Goal: Task Accomplishment & Management: Use online tool/utility

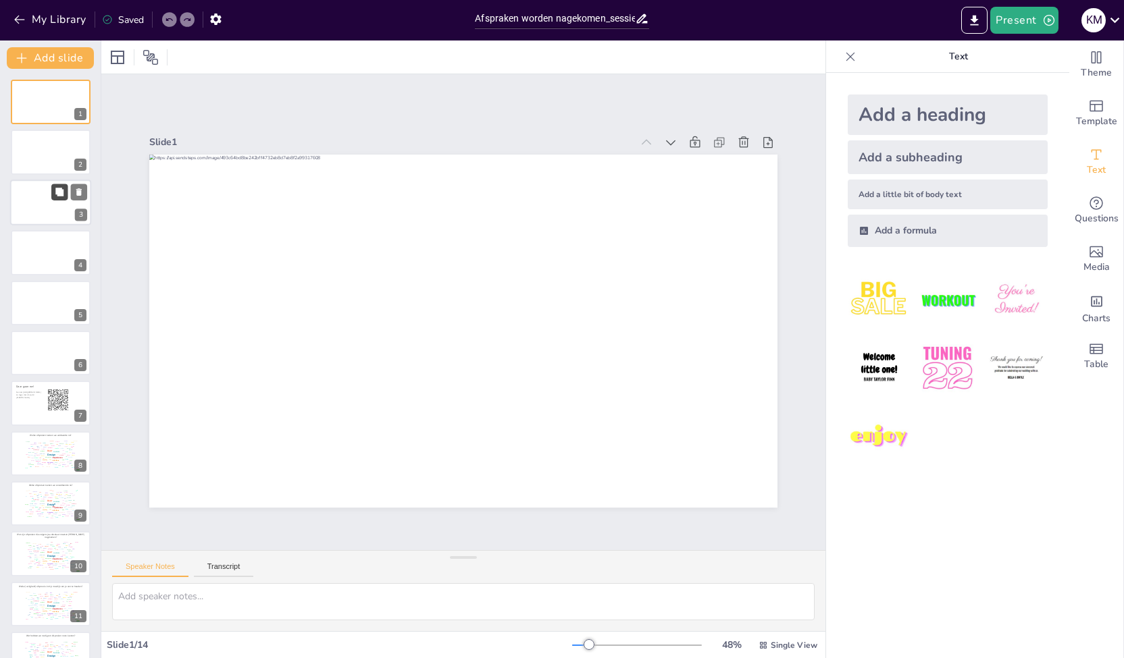
click at [56, 192] on icon at bounding box center [59, 192] width 8 height 8
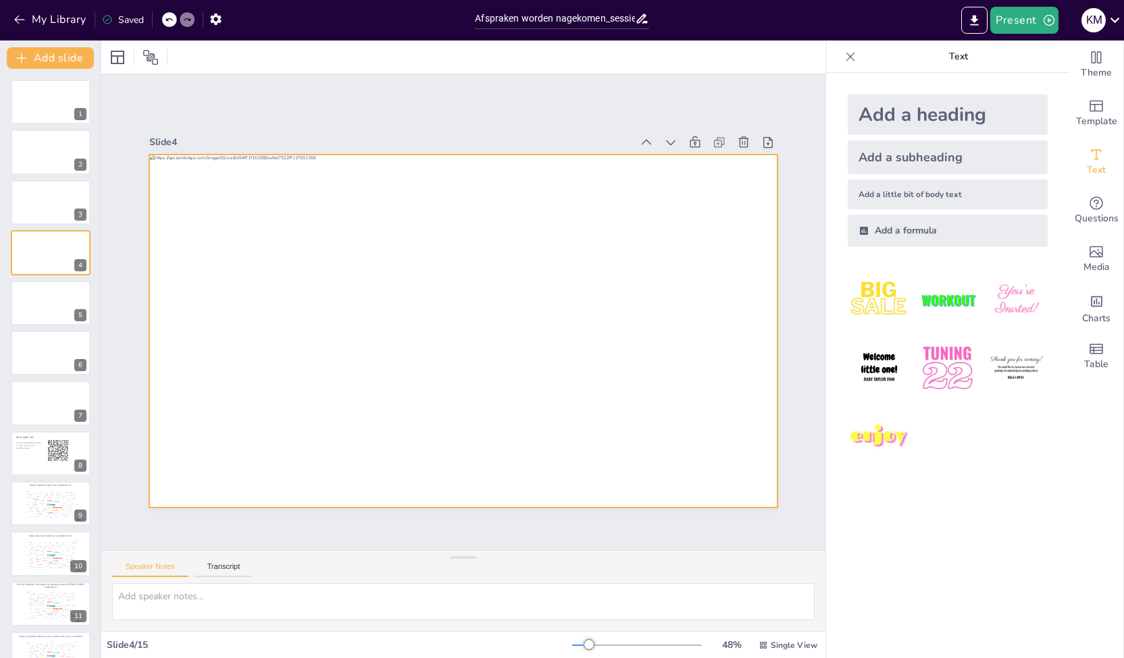
click at [703, 323] on div at bounding box center [463, 331] width 628 height 353
click at [683, 322] on div at bounding box center [463, 331] width 628 height 353
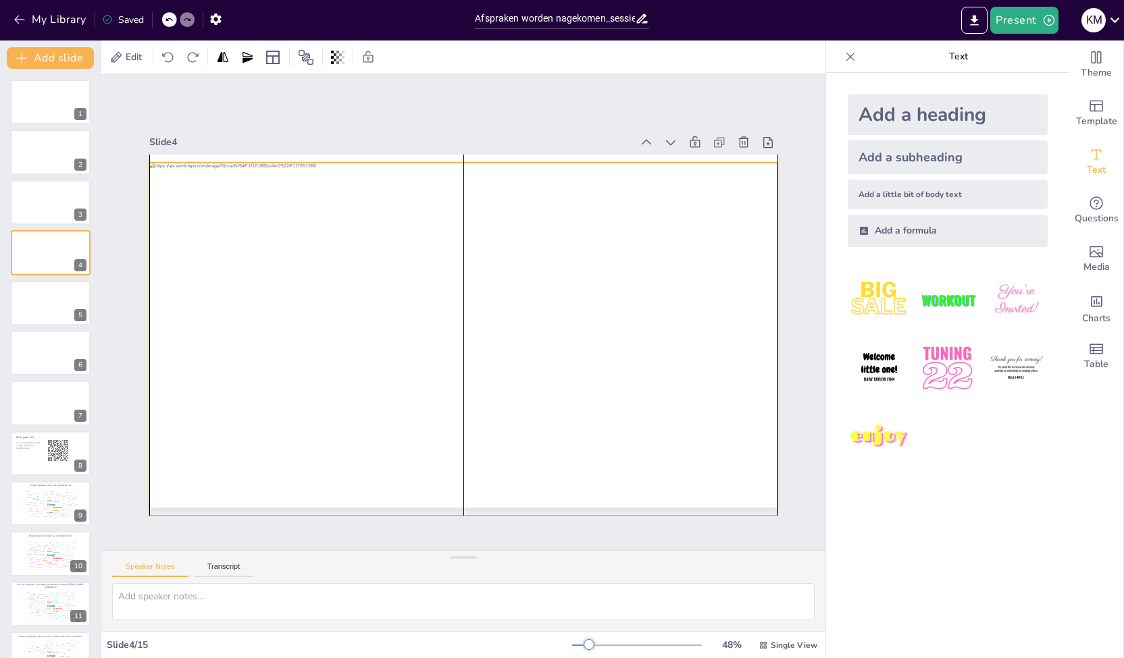
drag, startPoint x: 685, startPoint y: 322, endPoint x: 683, endPoint y: 330, distance: 8.4
click at [683, 330] on div at bounding box center [463, 339] width 628 height 353
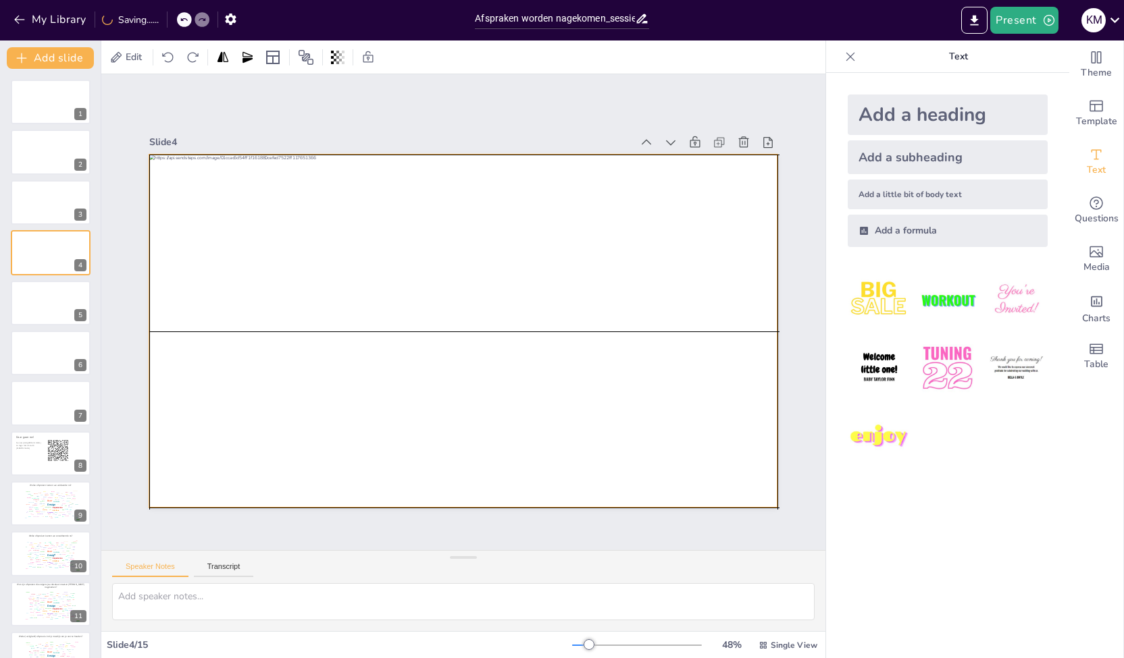
click at [685, 324] on div at bounding box center [463, 331] width 628 height 353
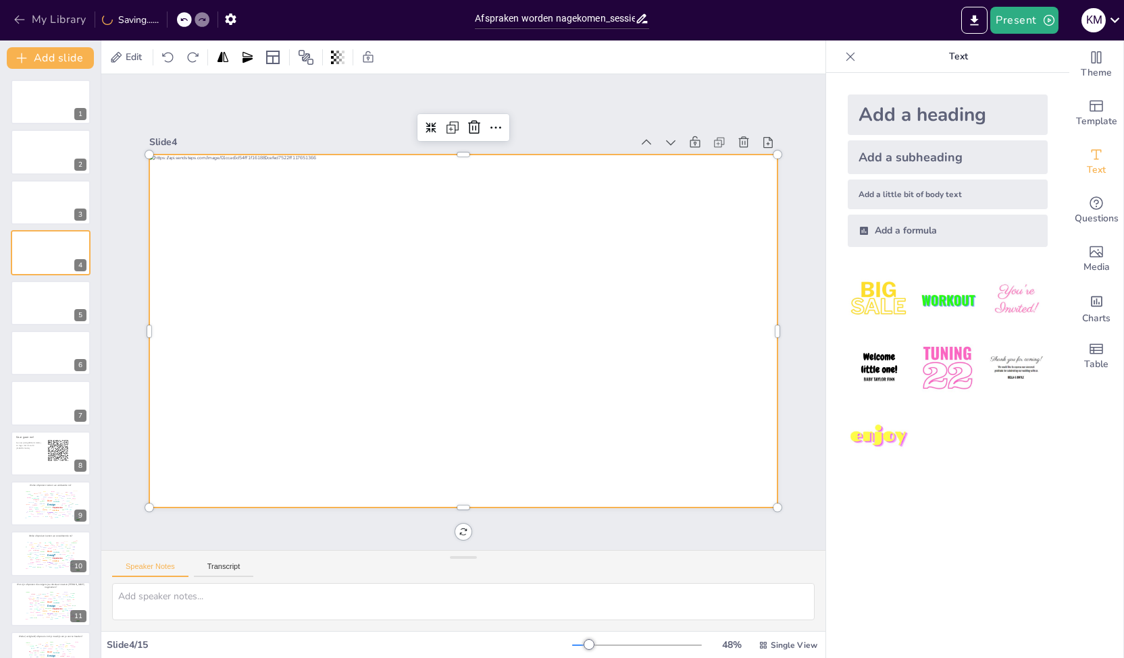
click at [35, 17] on button "My Library" at bounding box center [51, 20] width 82 height 22
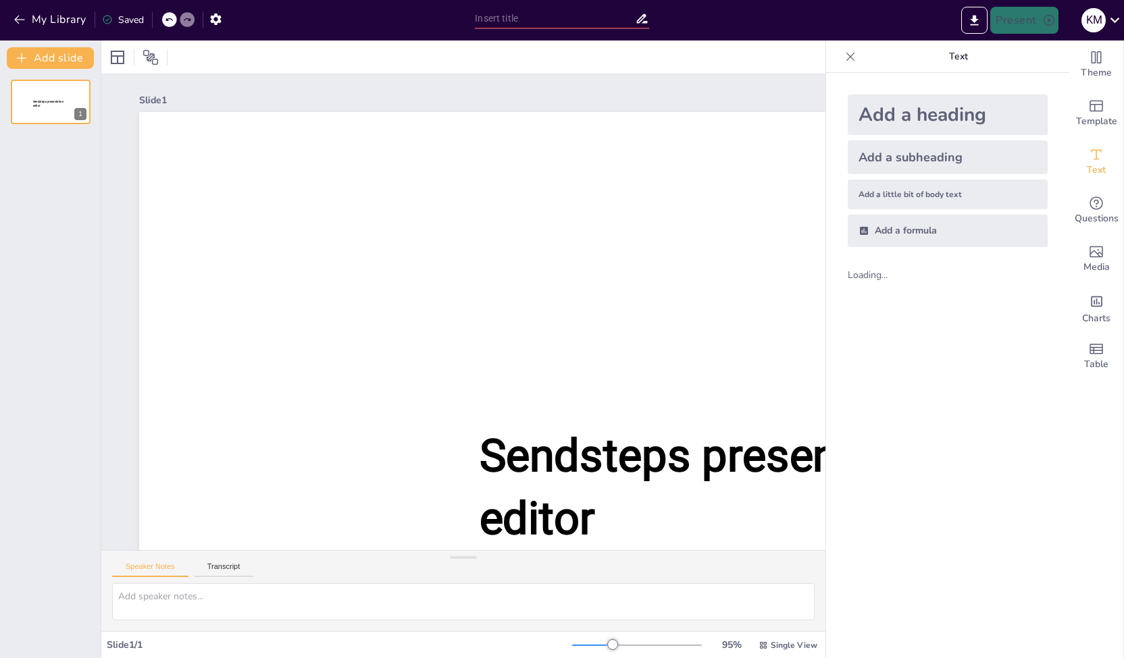
type input "Afspraken worden nagekomen_sessie september.pptx"
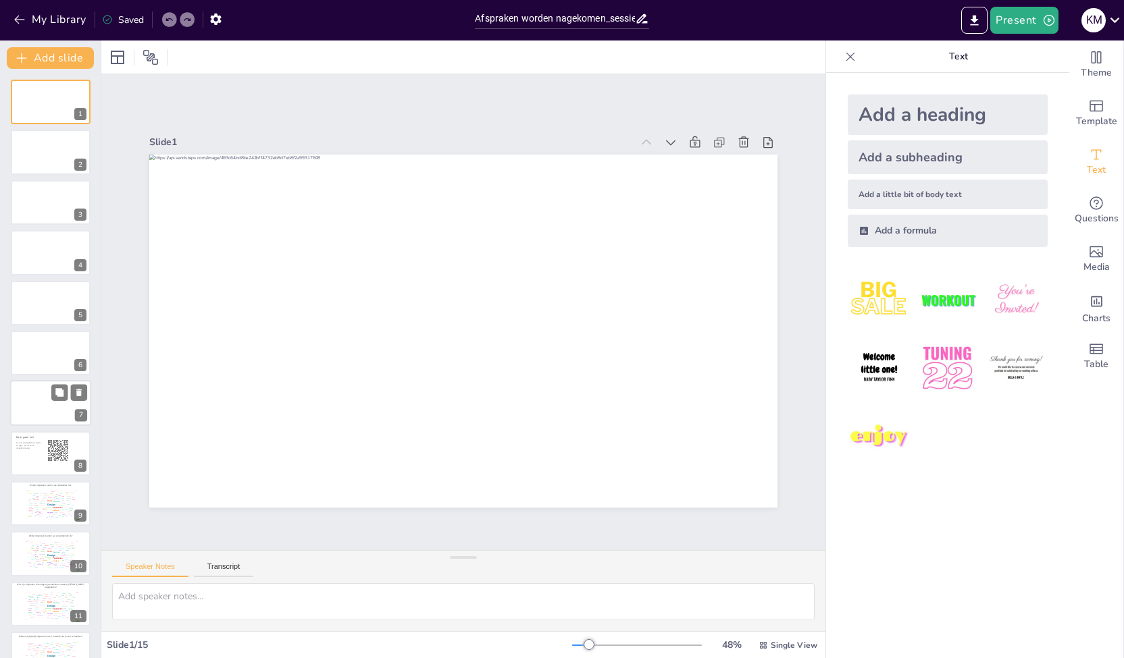
click at [47, 402] on div at bounding box center [50, 404] width 81 height 46
click at [43, 251] on div at bounding box center [50, 253] width 81 height 46
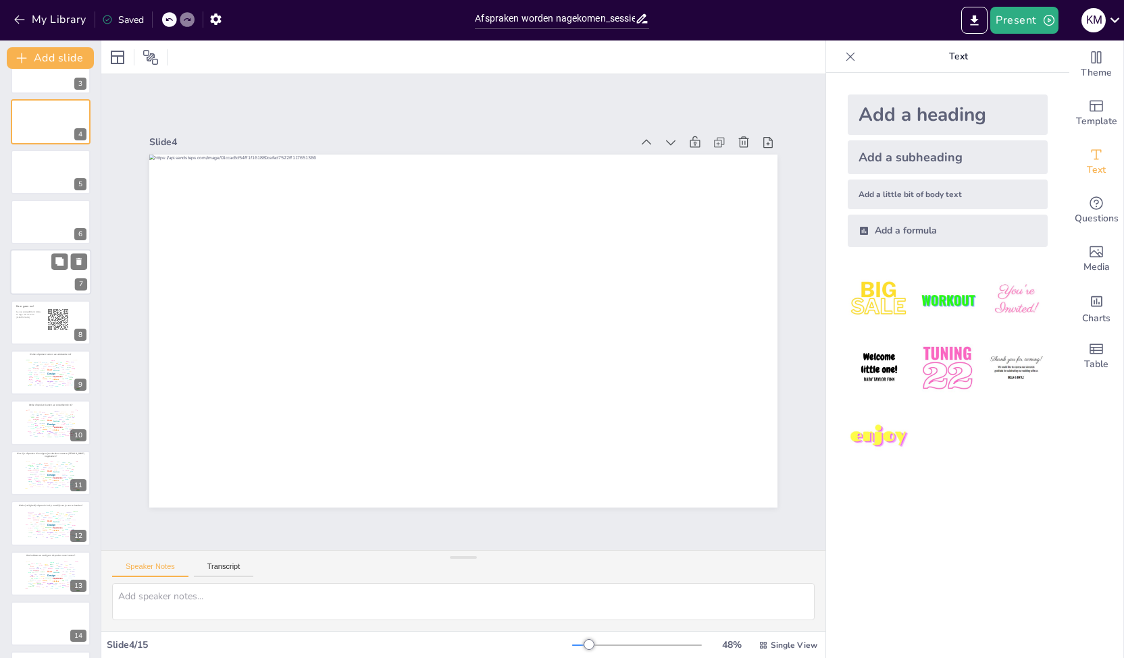
scroll to position [135, 0]
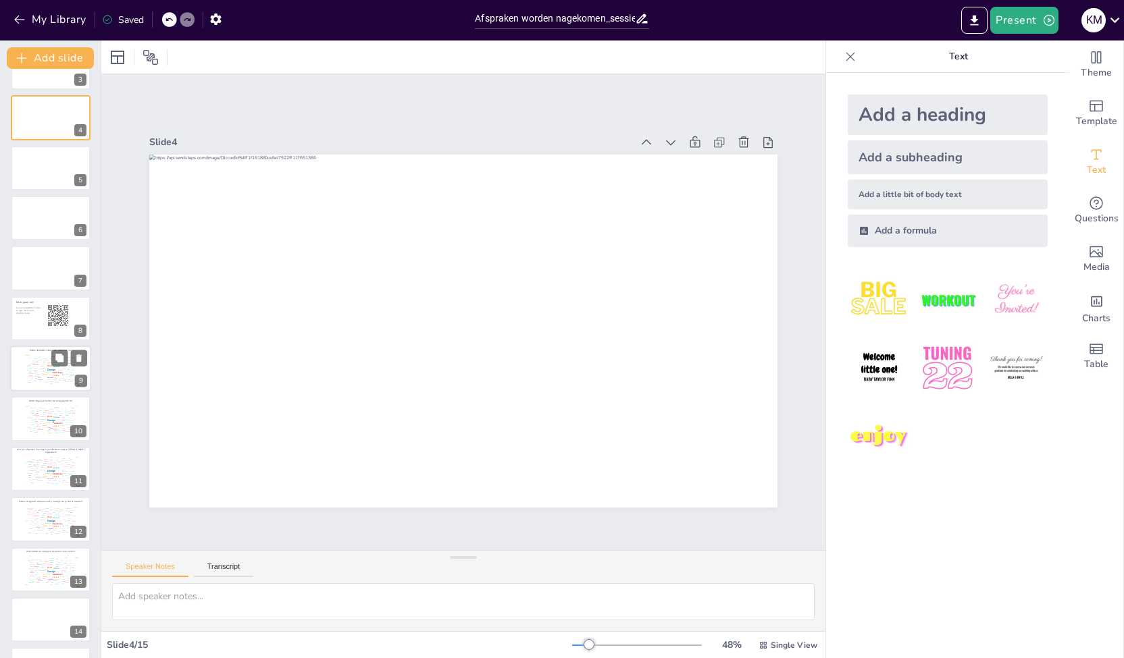
click at [49, 391] on div "Welke afspraken komen we voldoende na? false | editor Design User Experience In…" at bounding box center [50, 369] width 81 height 46
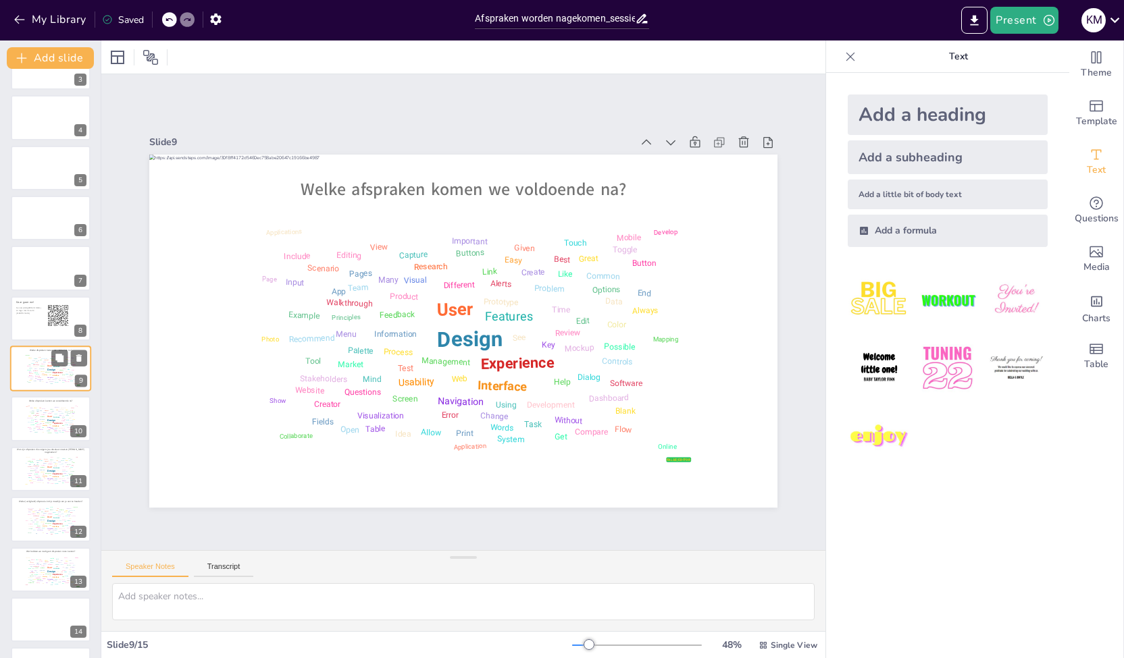
scroll to position [140, 0]
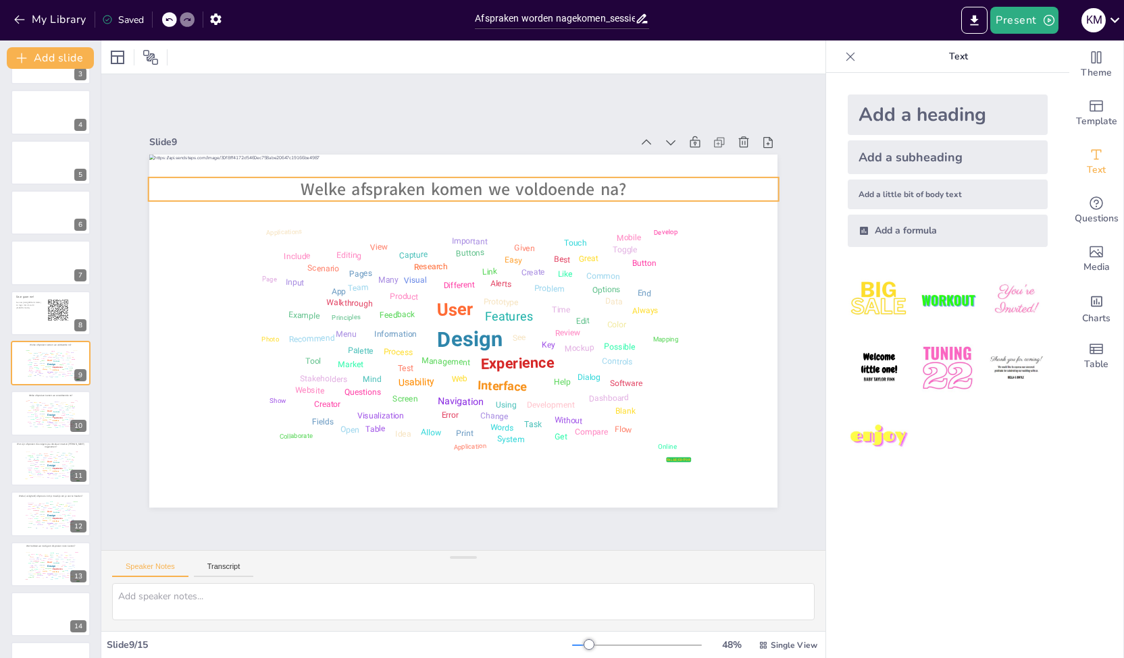
click at [631, 180] on p "Welke afspraken komen we voldoende na?" at bounding box center [464, 190] width 630 height 24
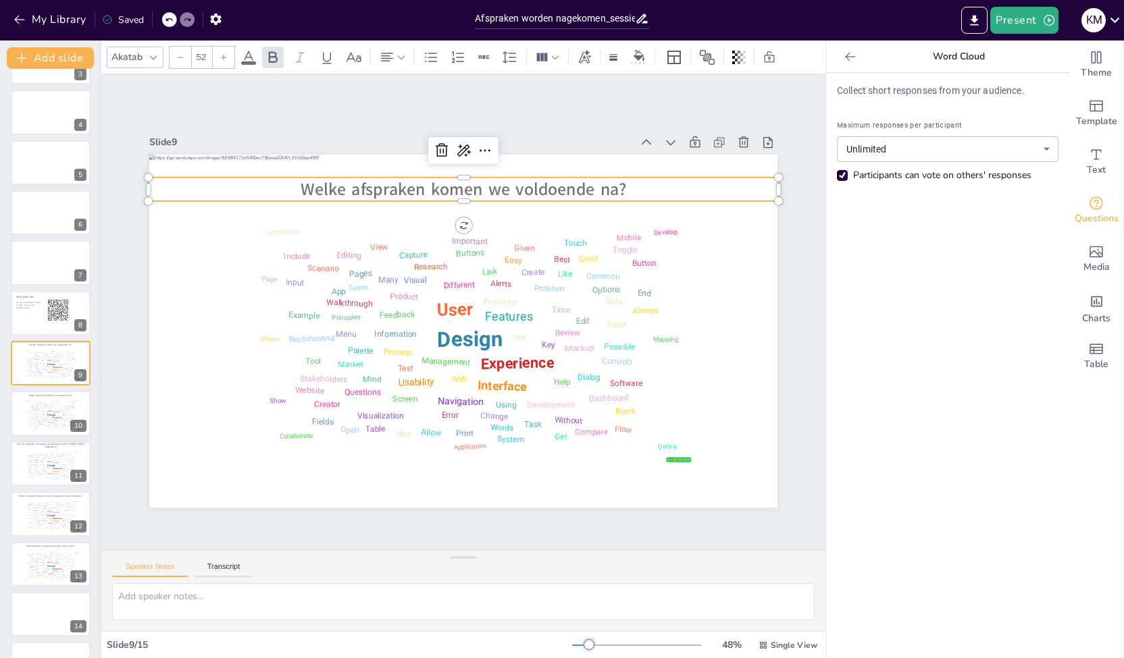
click at [620, 184] on p "Welke afspraken komen we voldoende na?" at bounding box center [464, 190] width 630 height 24
click at [612, 181] on span "Welke afspraken komen we voldoende na?" at bounding box center [462, 189] width 325 height 23
click at [566, 184] on span "Welke afspraken komen we voldoende na?" at bounding box center [462, 189] width 325 height 23
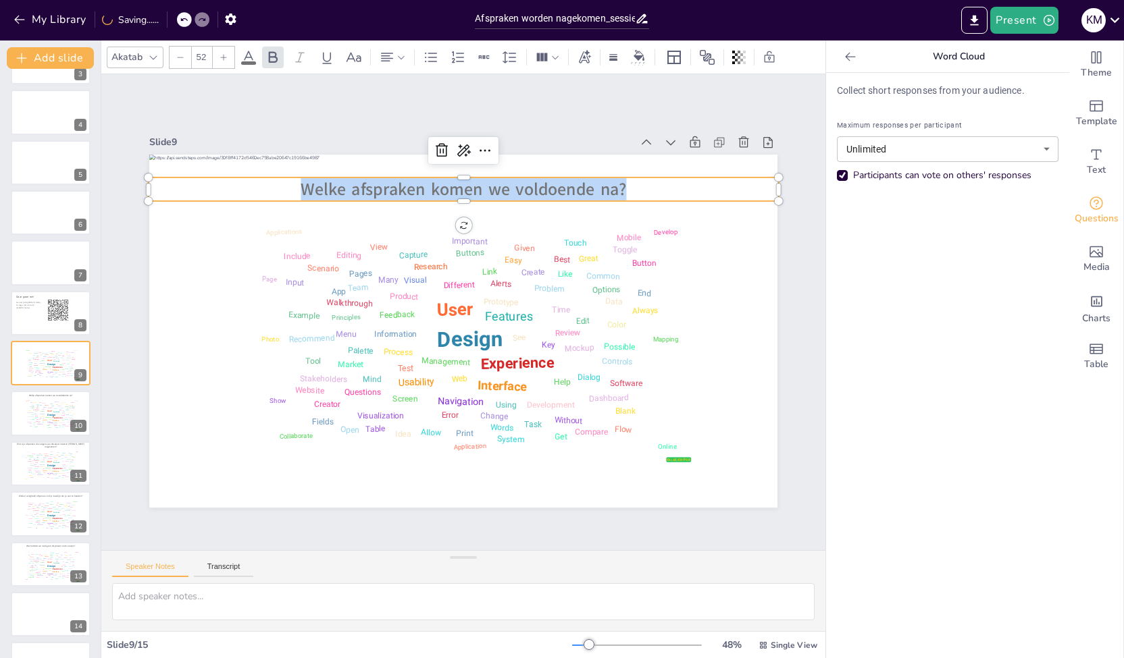
click at [566, 184] on span "Welke afspraken komen we voldoende na?" at bounding box center [462, 189] width 325 height 23
click at [596, 182] on span "Welke afspraken komen we voldoende na?" at bounding box center [462, 189] width 325 height 23
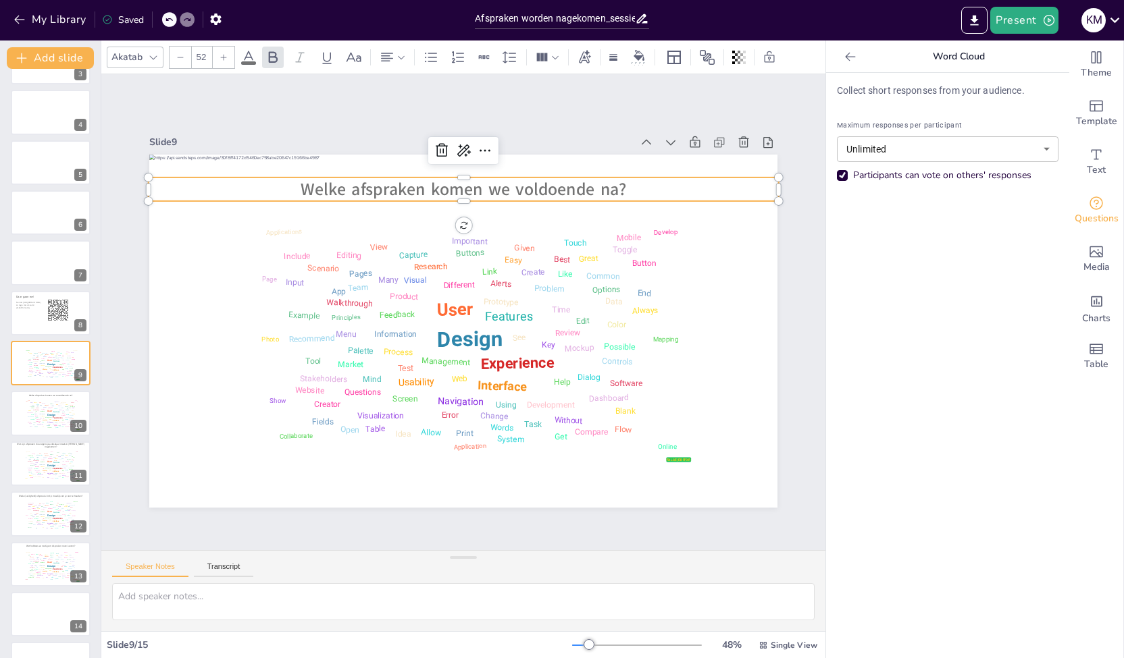
click at [614, 180] on span "Welke afspraken komen we voldoende na?" at bounding box center [462, 189] width 325 height 23
click at [350, 188] on span "Welke afspraken komen we voldoende na?" at bounding box center [462, 189] width 325 height 23
click at [26, 16] on icon "button" at bounding box center [20, 20] width 14 height 14
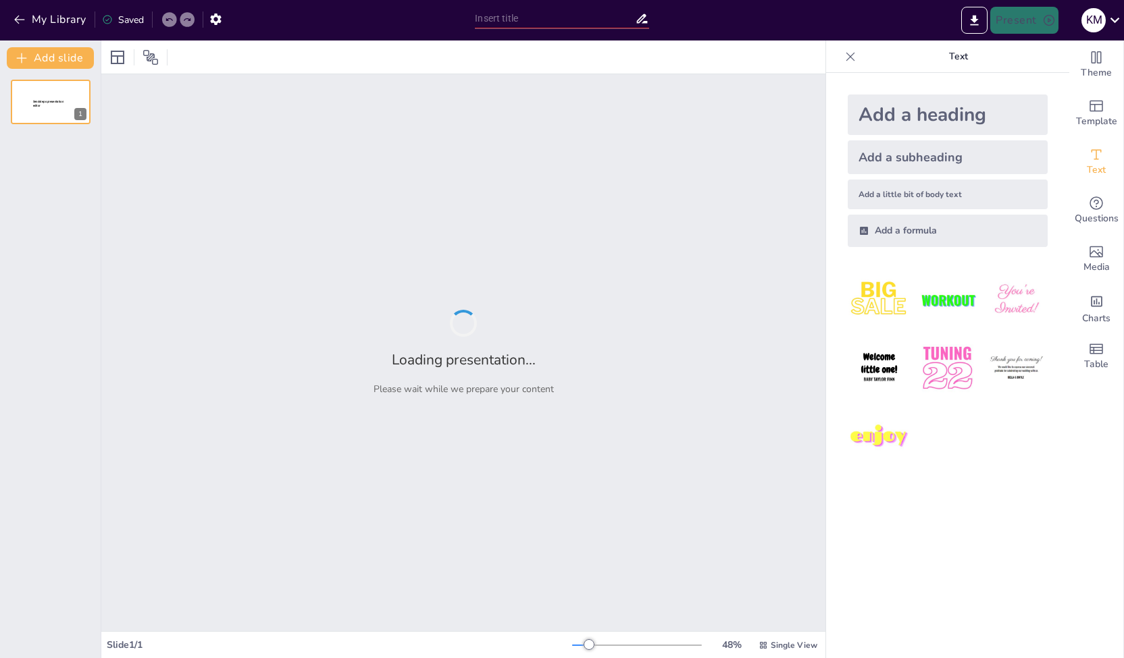
type input "Afspraken worden nagekomen_sessie september.pptx"
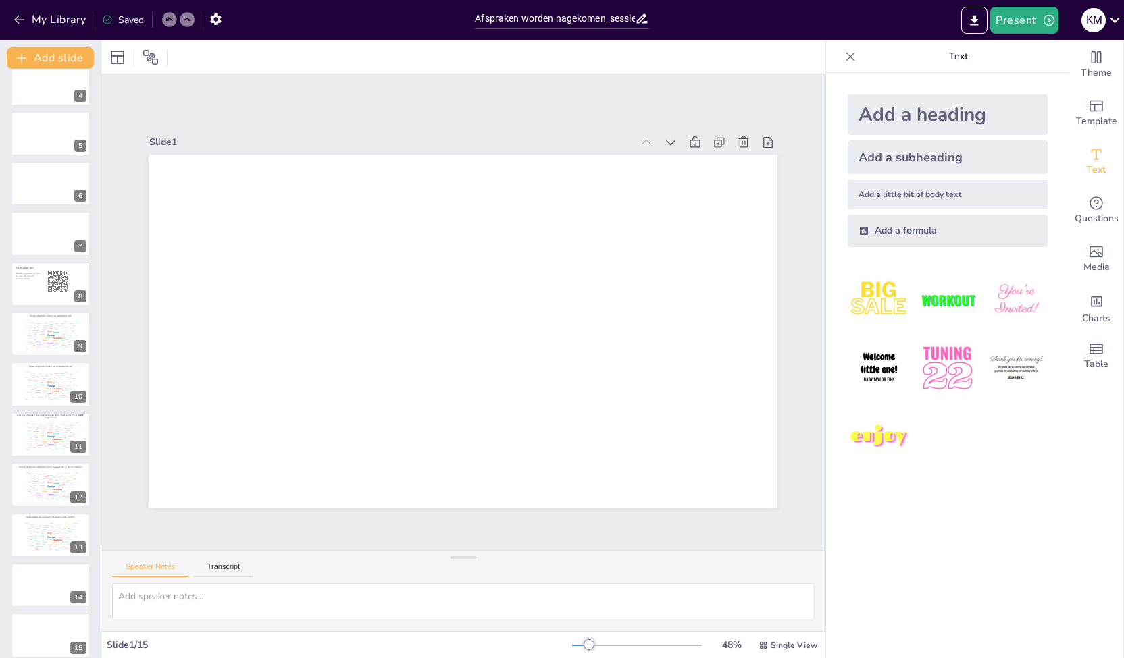
scroll to position [180, 0]
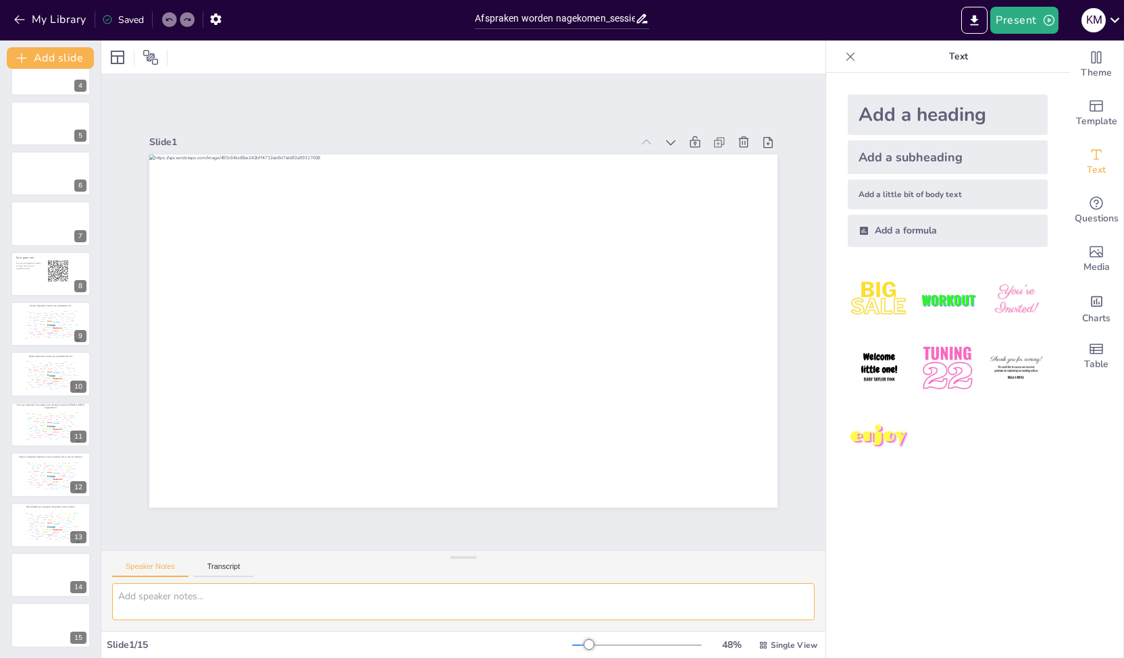
click at [166, 606] on textarea at bounding box center [463, 601] width 702 height 37
type textarea "test"
click at [309, 104] on div "Slide 1 Slide 2 Slide 3 Slide 4 Slide 5 Slide 6 Slide 7 Slide 8 Daar gaan we! G…" at bounding box center [463, 312] width 724 height 476
click at [215, 18] on icon "button" at bounding box center [216, 19] width 14 height 14
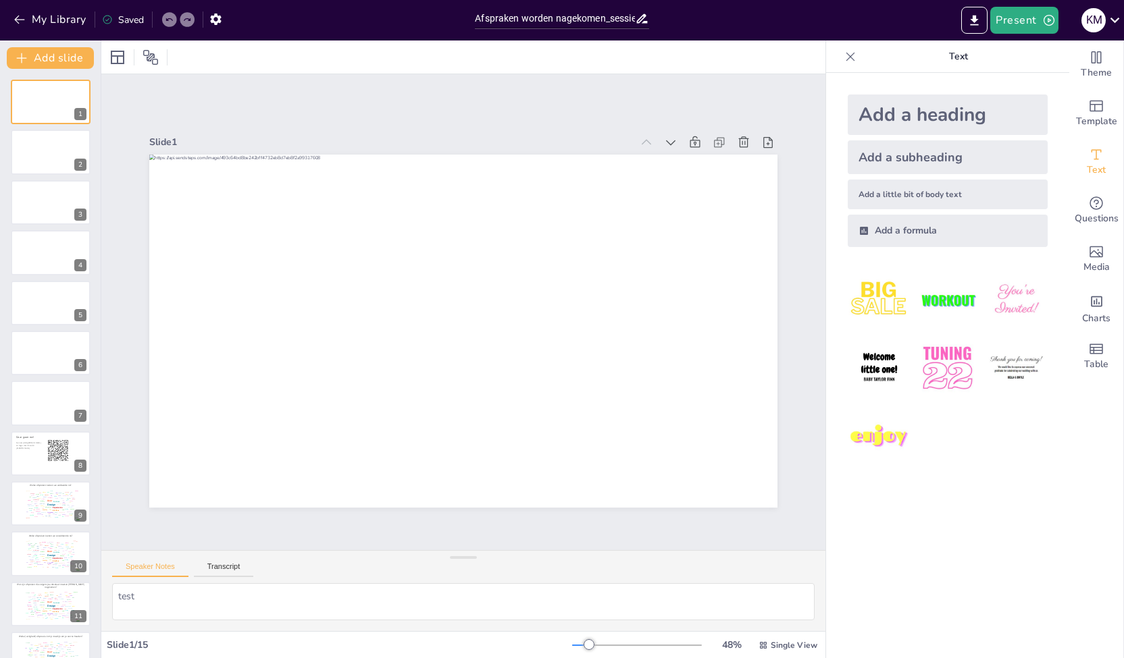
click at [643, 22] on icon at bounding box center [641, 18] width 11 height 9
click at [574, 21] on input "Afspraken worden nagekomen_sessie september.pptx" at bounding box center [554, 19] width 159 height 20
drag, startPoint x: 611, startPoint y: 16, endPoint x: 748, endPoint y: 9, distance: 137.2
click at [748, 9] on div "My Library Saved Afspraken worden nagekomen_sessie september.pptx Present K M" at bounding box center [562, 20] width 1124 height 41
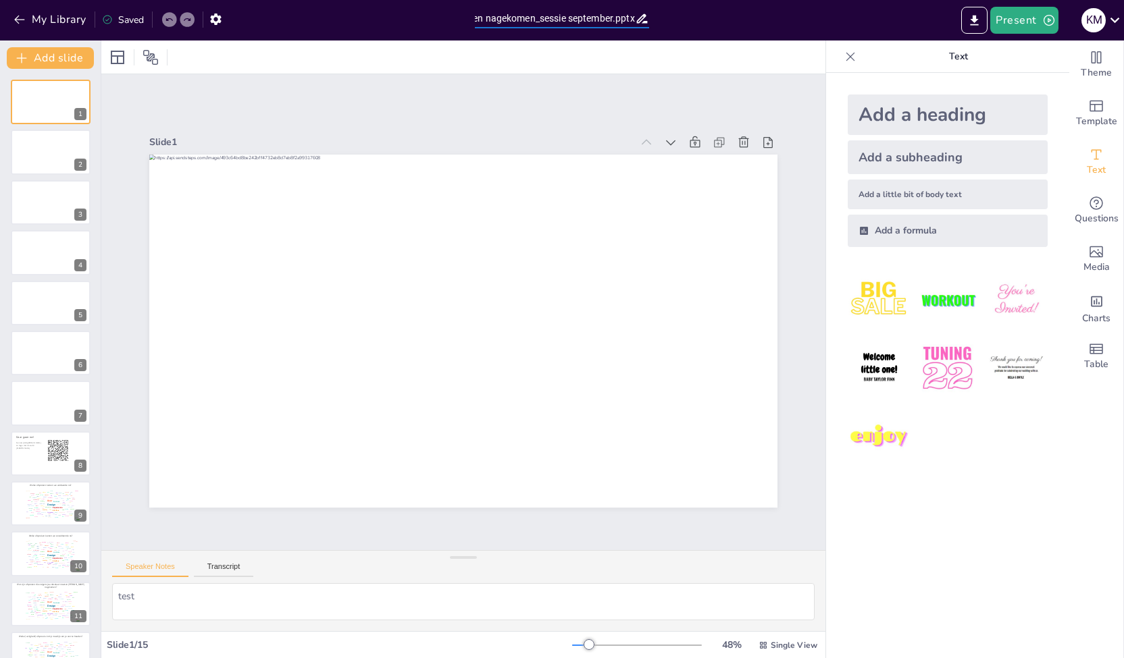
click at [607, 16] on input "Afspraken worden nagekomen_sessie september.pptx" at bounding box center [554, 19] width 159 height 20
click at [578, 16] on input "Afspraken worden nagekomen_sessie september.pptx" at bounding box center [554, 19] width 159 height 20
click at [612, 18] on input "Afspraken worden nagekomen_sessie september.pptx" at bounding box center [554, 19] width 159 height 20
type input "Afspraken worden nagekomen_sessie september 2025.pptx"
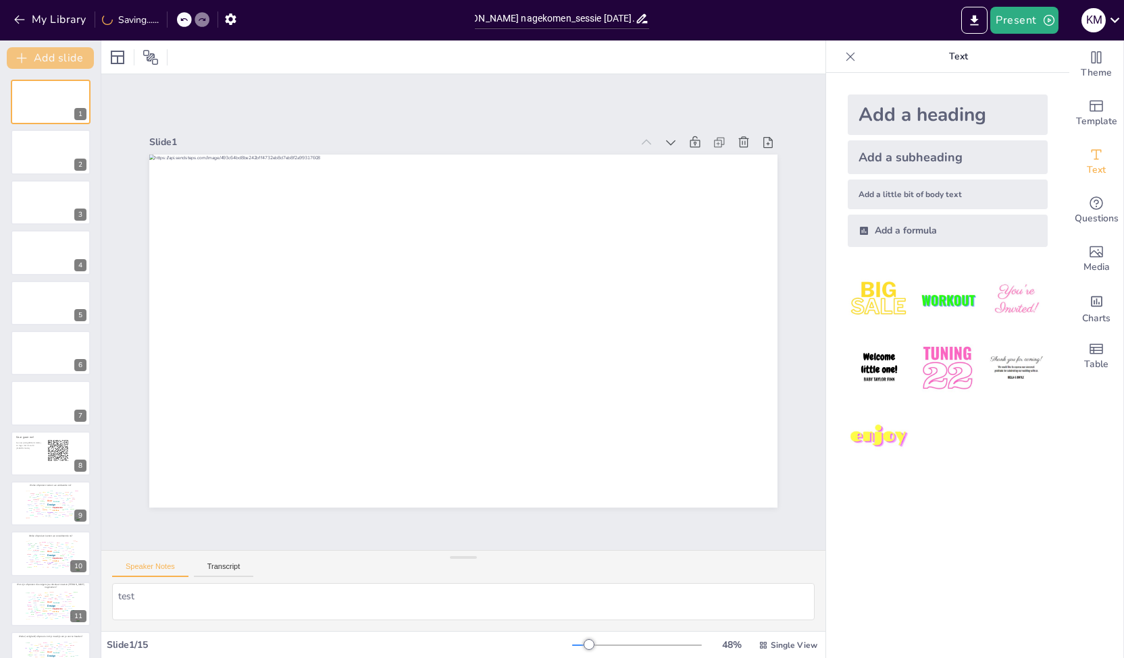
scroll to position [0, 0]
click at [30, 19] on button "My Library" at bounding box center [51, 20] width 82 height 22
drag, startPoint x: 605, startPoint y: 14, endPoint x: 818, endPoint y: 13, distance: 212.7
click at [818, 13] on div "My Library Saved Afspraken worden nagekomen_sessie [DATE]pptx Present K M" at bounding box center [562, 20] width 1124 height 41
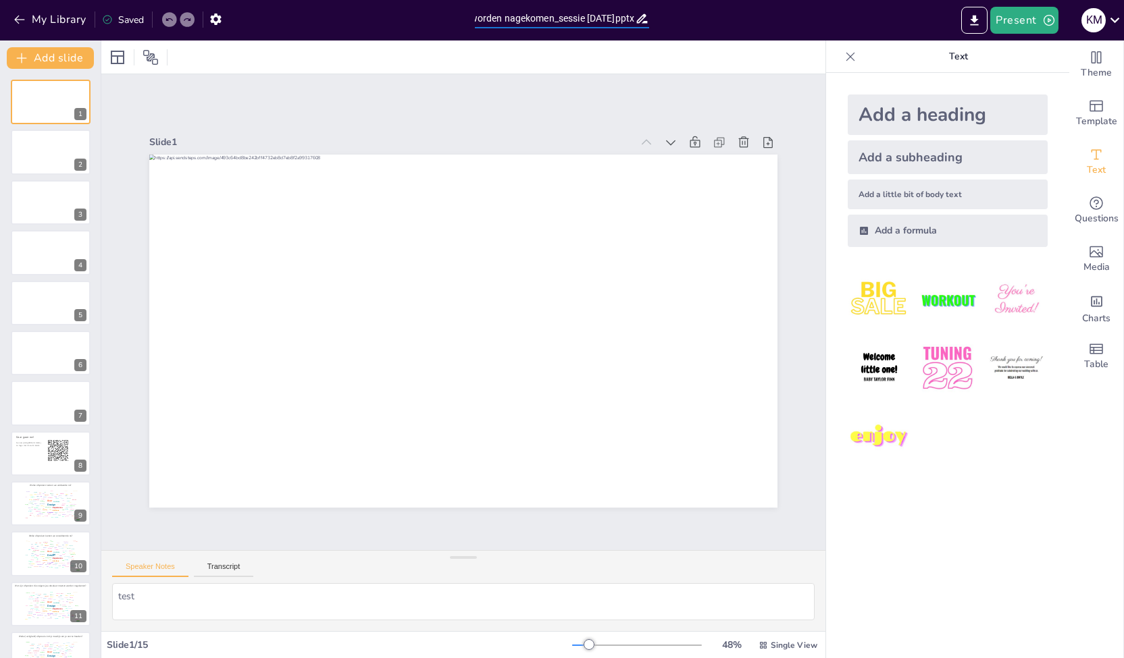
click at [613, 19] on input "Afspraken worden nagekomen_sessie [DATE]pptx" at bounding box center [554, 19] width 159 height 20
type input "Afspraken worden nagekomen_sessie [DATE].pptx"
click at [34, 20] on button "My Library" at bounding box center [51, 20] width 82 height 22
